Goal: Task Accomplishment & Management: Manage account settings

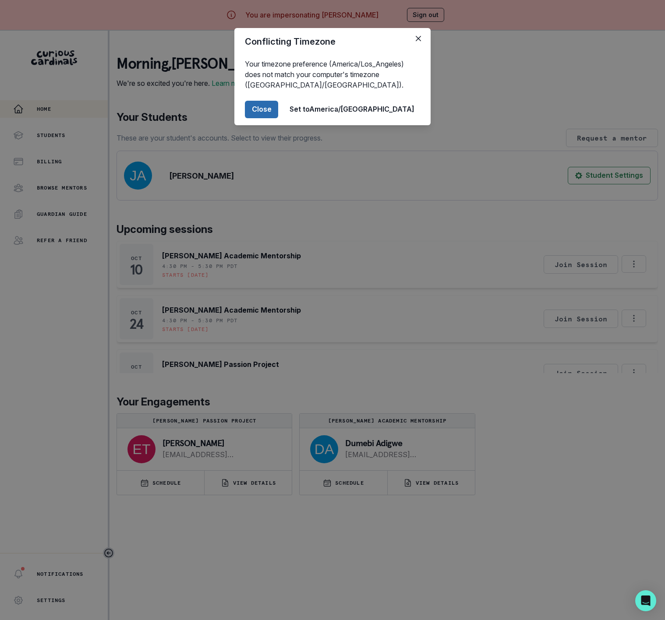
click at [278, 109] on button "Close" at bounding box center [261, 110] width 33 height 18
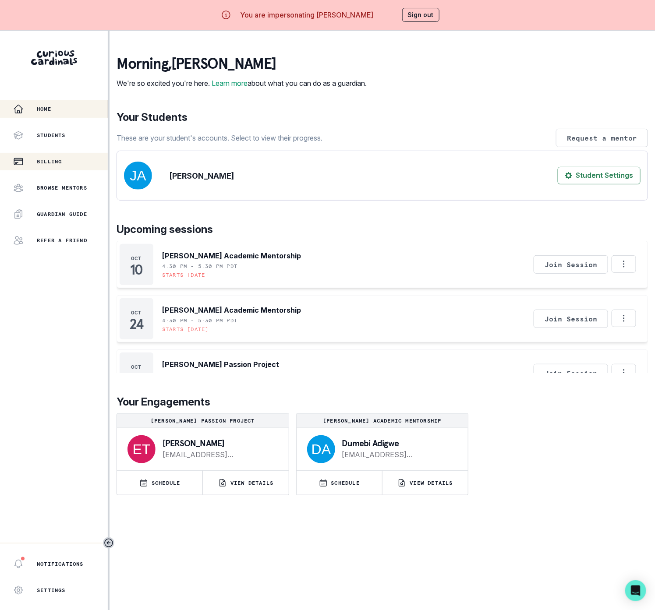
click at [56, 156] on div "Billing" at bounding box center [60, 161] width 95 height 11
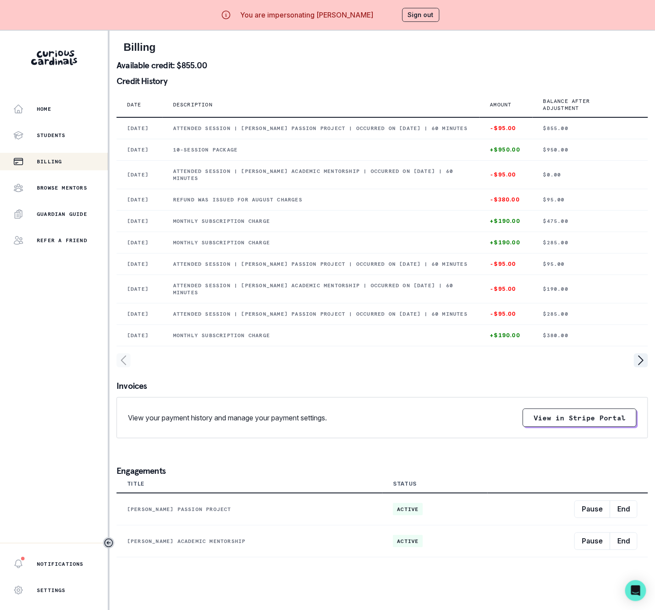
click at [433, 18] on button "Sign out" at bounding box center [420, 15] width 37 height 14
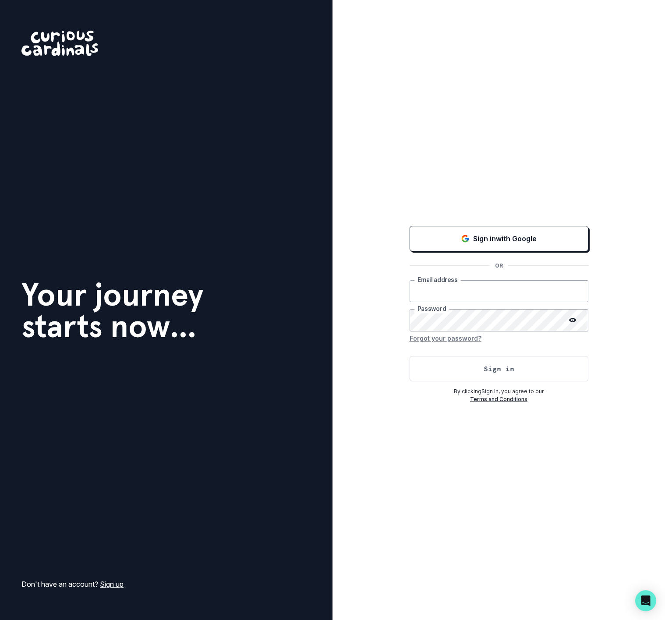
type input "[EMAIL_ADDRESS][DOMAIN_NAME]"
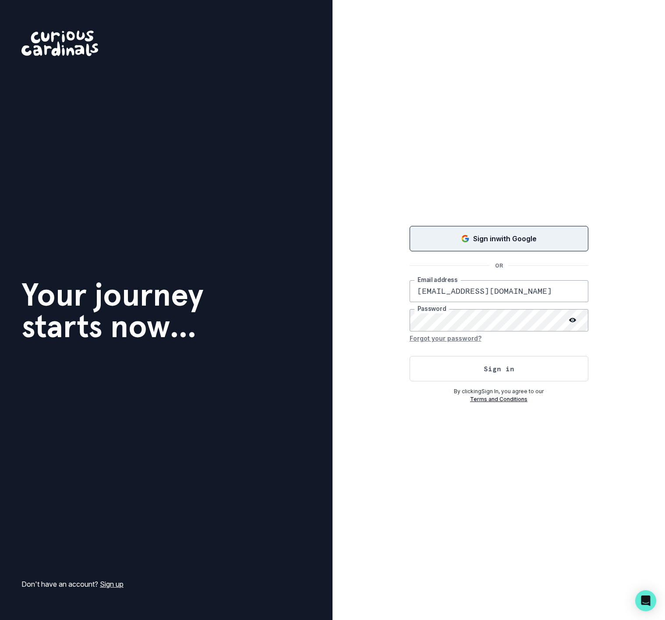
click at [489, 230] on button "Sign in with Google" at bounding box center [498, 238] width 179 height 25
